Goal: Information Seeking & Learning: Learn about a topic

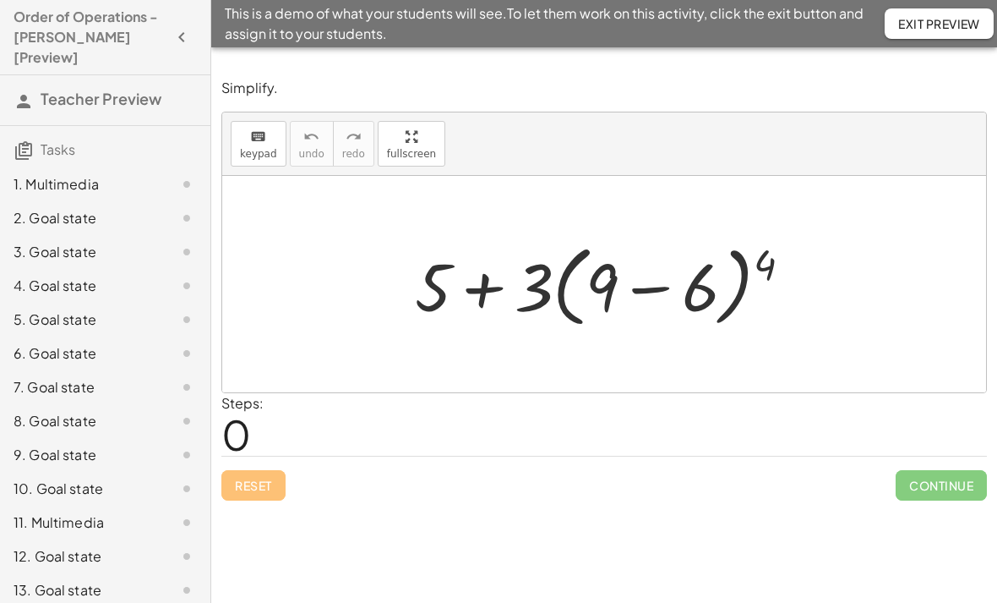
click at [154, 35] on h4 "Order of Operations - Reynolds [Preview]" at bounding box center [90, 37] width 153 height 61
click at [194, 22] on button "button" at bounding box center [182, 37] width 30 height 30
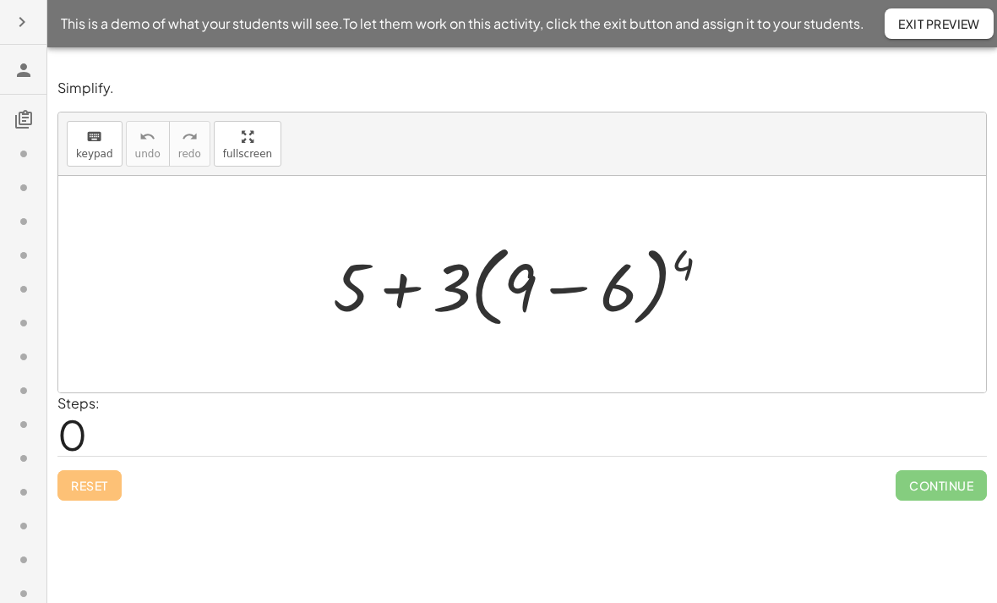
click at [30, 68] on icon at bounding box center [24, 70] width 20 height 20
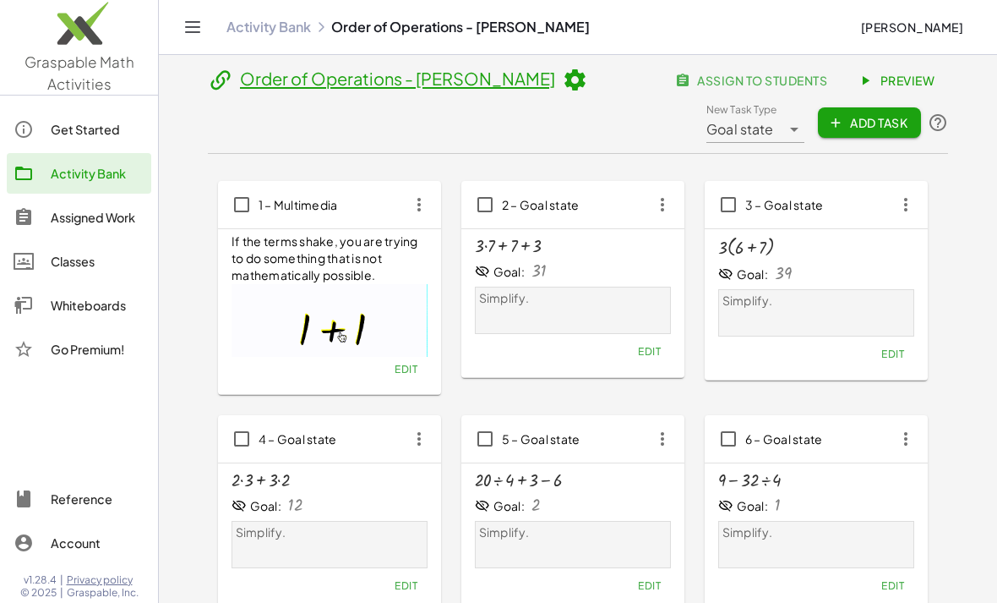
click at [117, 132] on div "Get Started" at bounding box center [98, 129] width 94 height 20
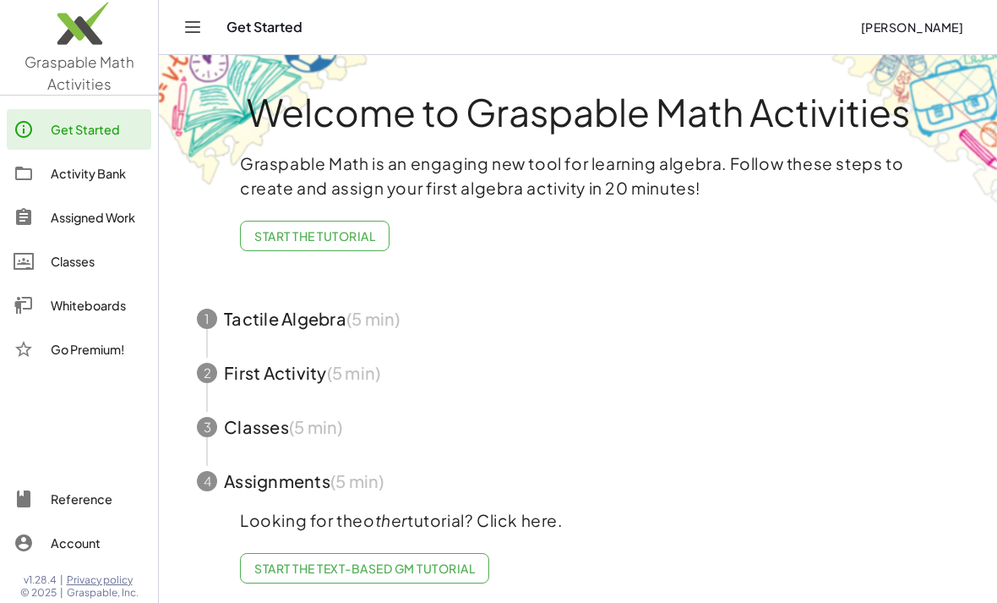
click at [104, 170] on div "Activity Bank" at bounding box center [98, 173] width 94 height 20
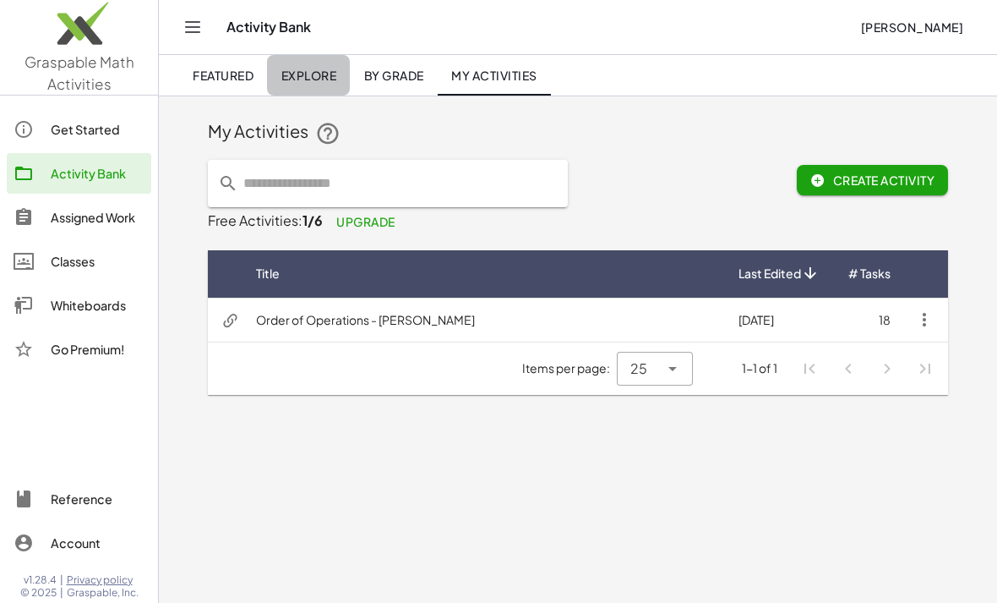
click at [320, 84] on link "Explore" at bounding box center [308, 75] width 83 height 41
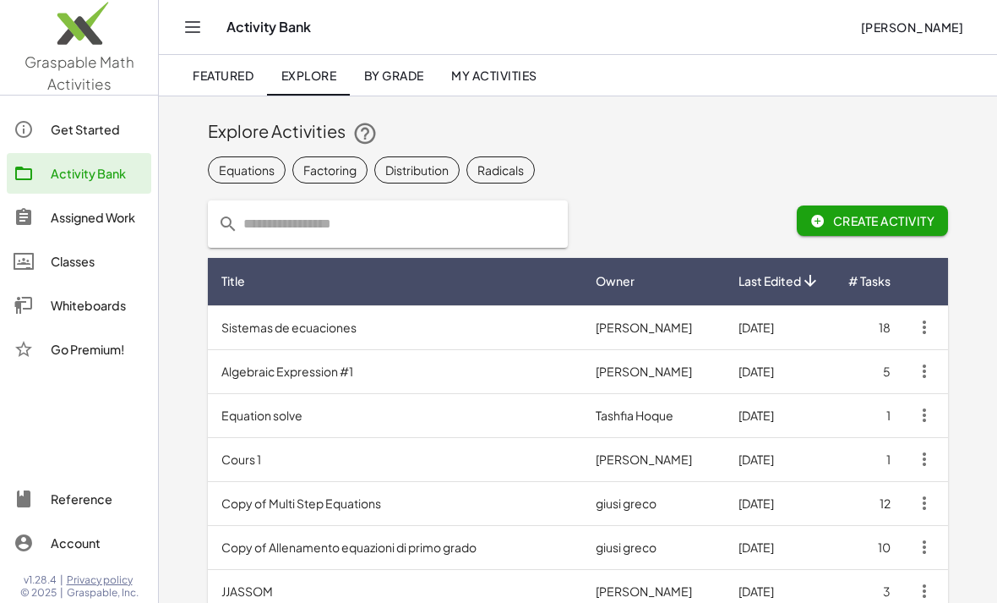
click at [423, 223] on input "text" at bounding box center [398, 223] width 320 height 47
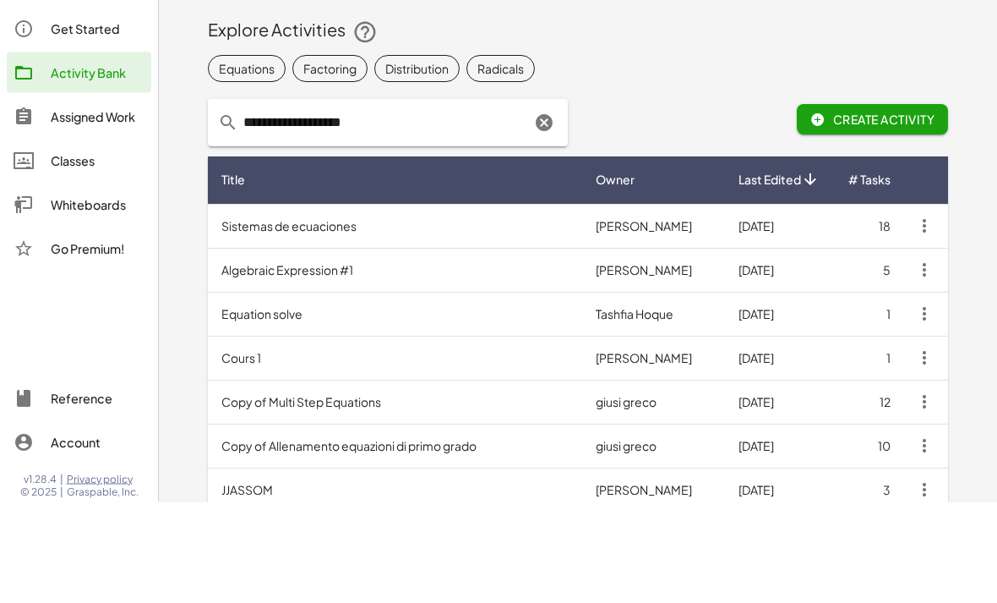
type input "**********"
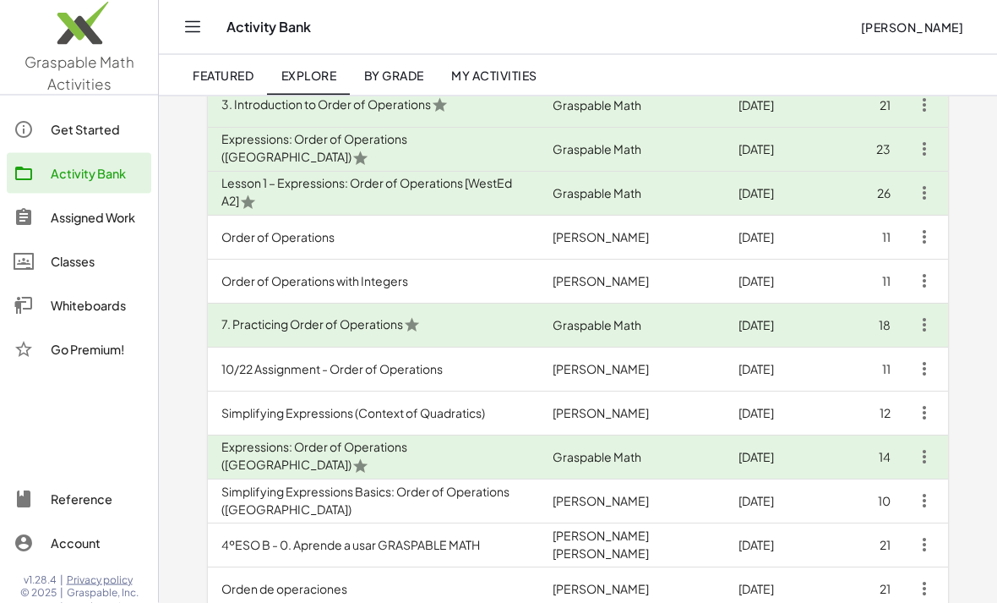
scroll to position [354, 0]
click at [490, 463] on td "Expressions: Order of Operations ([GEOGRAPHIC_DATA])" at bounding box center [373, 456] width 331 height 44
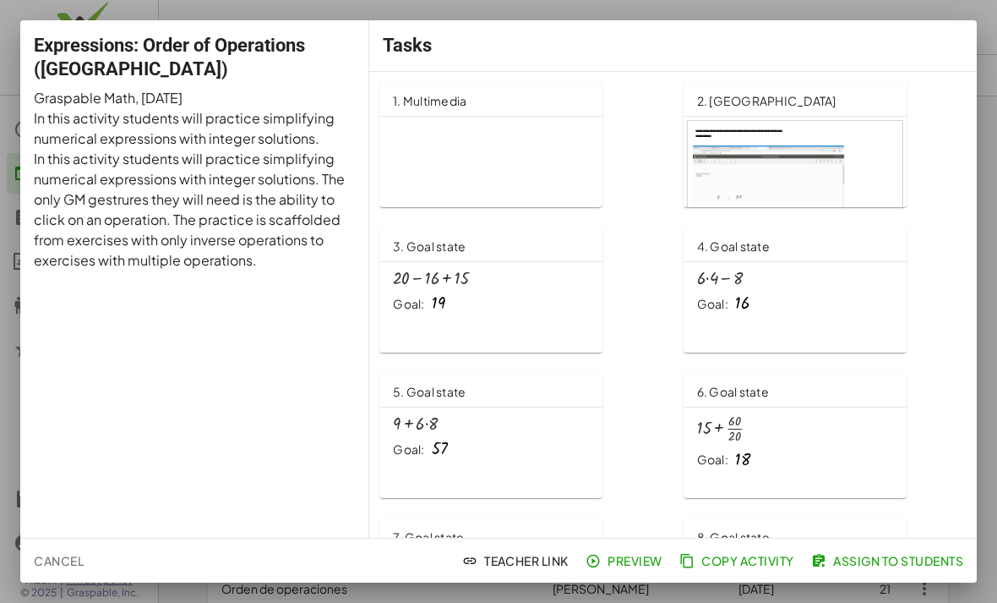
click at [631, 547] on button "Preview" at bounding box center [625, 560] width 87 height 30
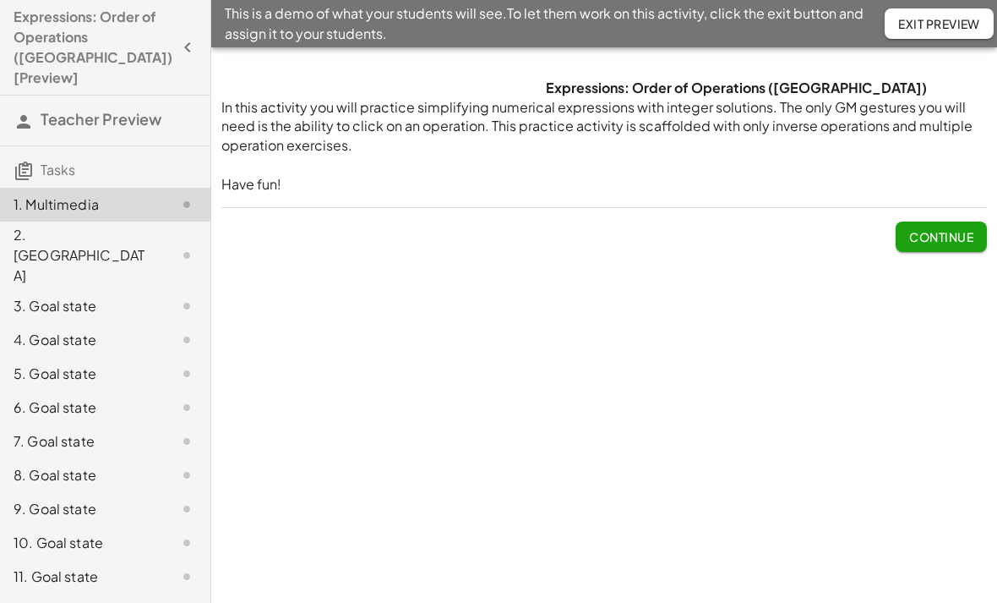
click at [953, 224] on button "Continue" at bounding box center [941, 236] width 91 height 30
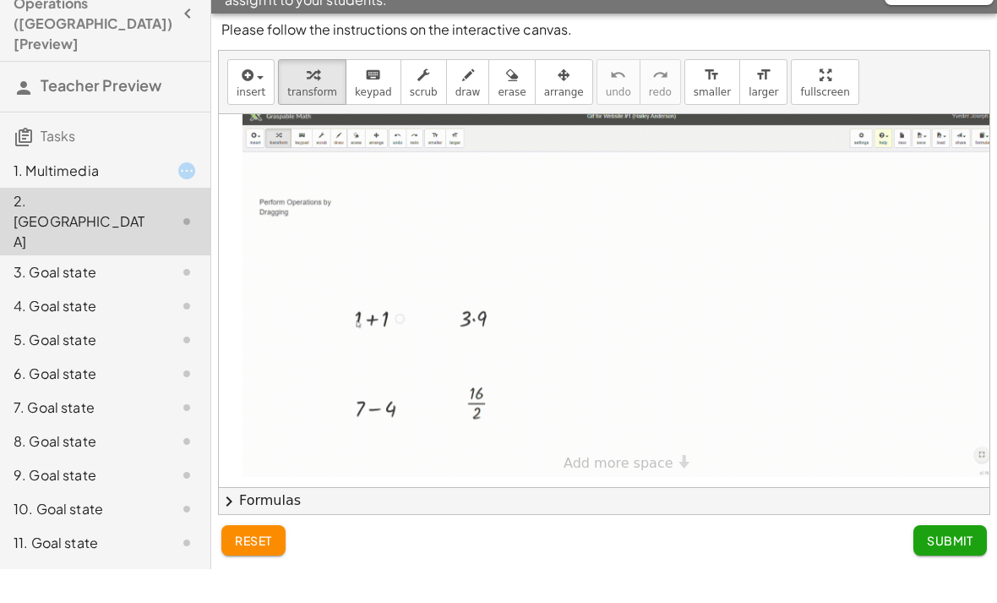
scroll to position [176, 0]
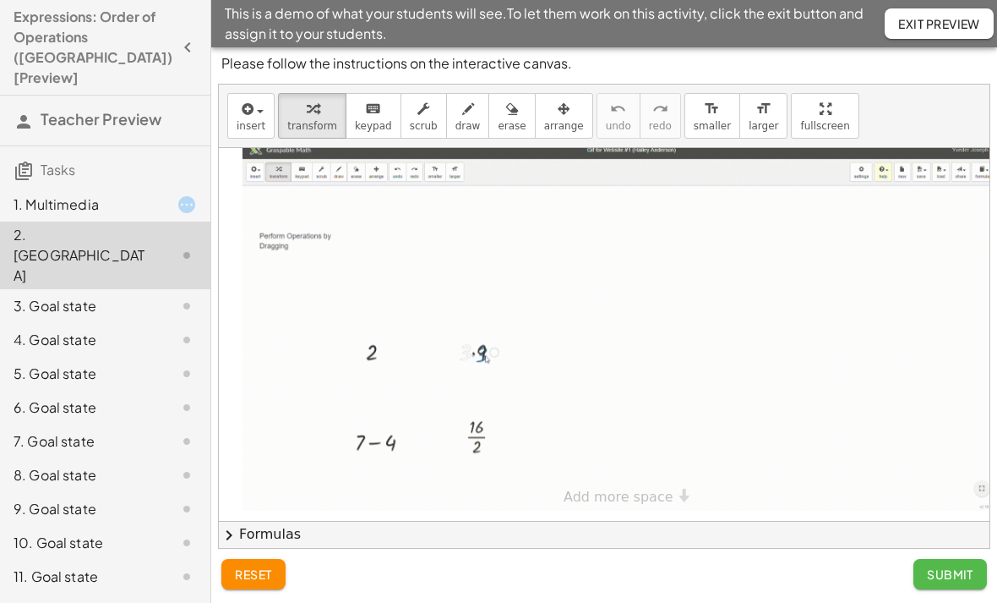
click at [942, 574] on span "Submit" at bounding box center [950, 573] width 46 height 15
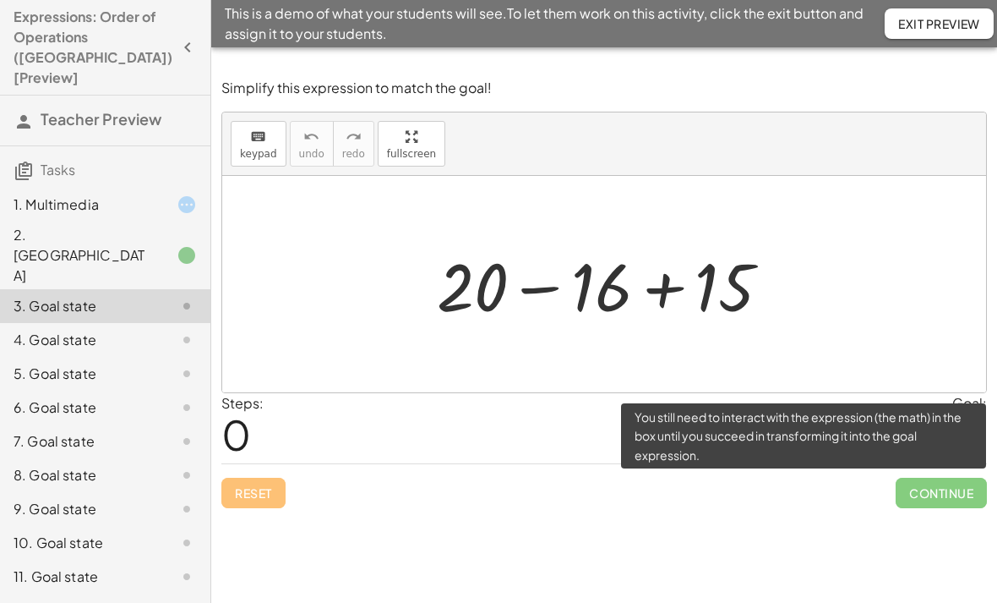
click at [939, 478] on span "Continue" at bounding box center [941, 493] width 91 height 30
click at [837, 491] on div "**********" at bounding box center [604, 324] width 786 height 555
